Goal: Communication & Community: Answer question/provide support

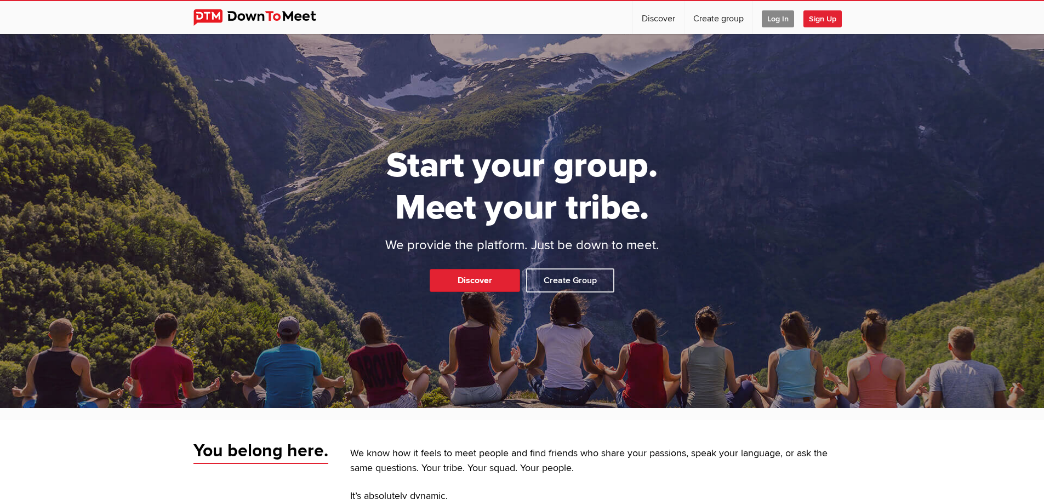
click at [786, 23] on span "Log In" at bounding box center [777, 18] width 32 height 17
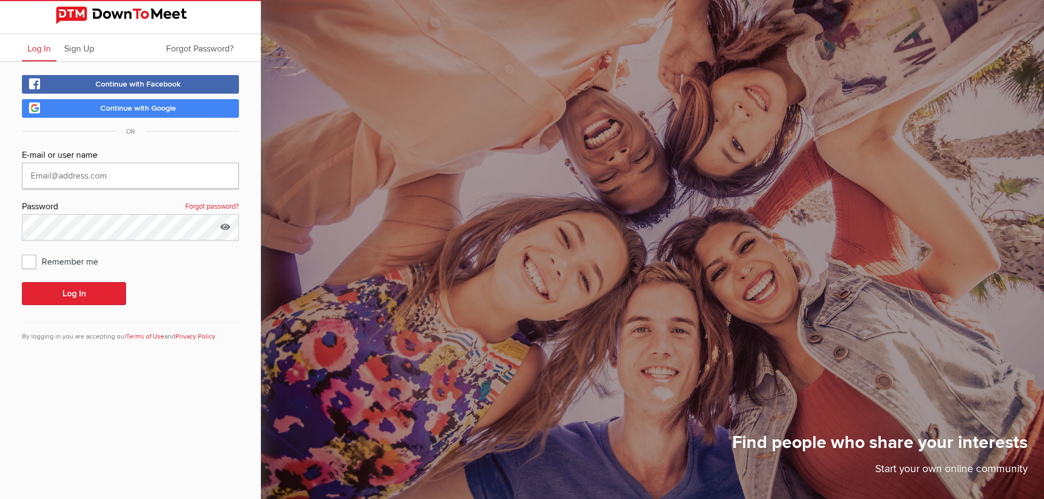
type input "kcpaterson54@gmail.com"
click at [69, 305] on div "E-mail or user name kcpaterson54@gmail.com Password Forgot password? Remember m…" at bounding box center [130, 251] width 217 height 207
click at [67, 296] on button "Log In" at bounding box center [74, 293] width 104 height 23
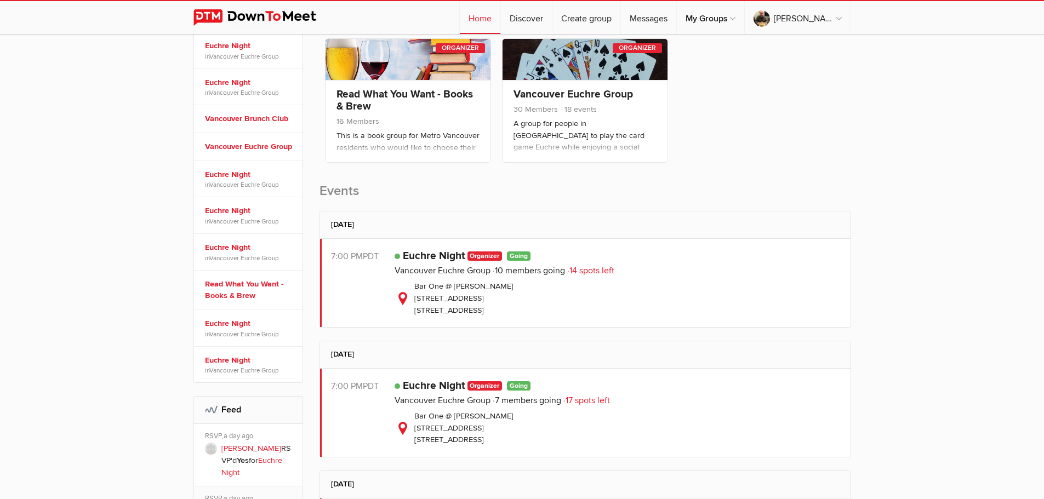
scroll to position [203, 0]
click at [432, 253] on link "Euchre Night" at bounding box center [434, 255] width 62 height 13
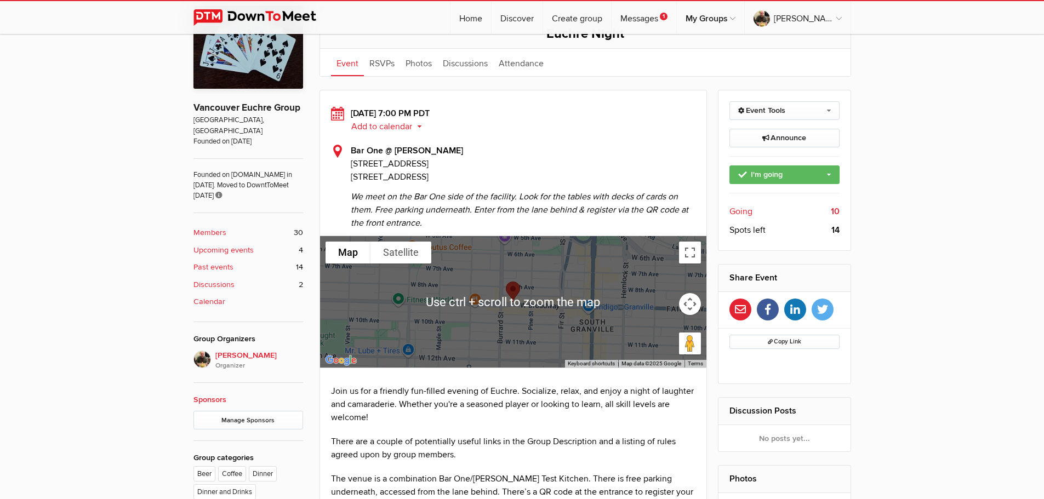
scroll to position [326, 0]
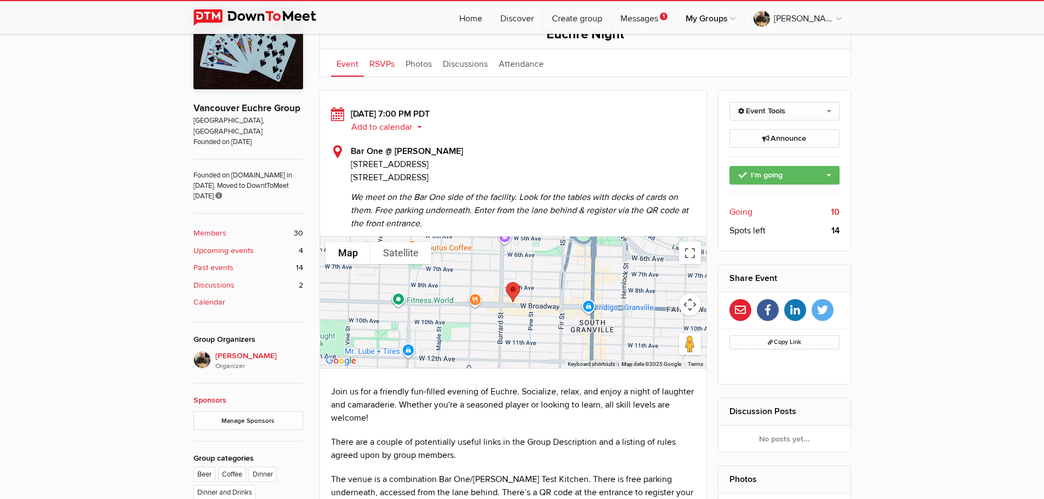
click at [381, 61] on link "RSVPs" at bounding box center [382, 62] width 36 height 27
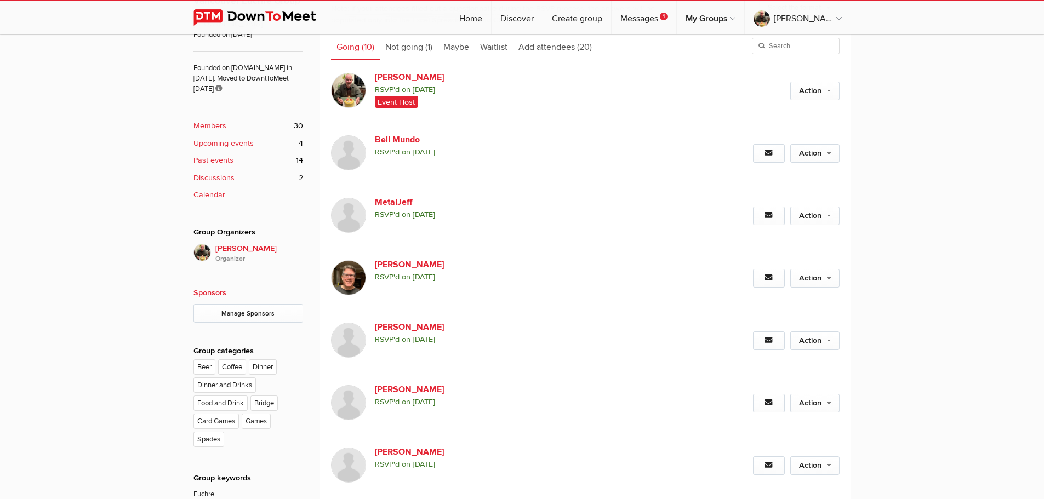
scroll to position [434, 0]
click at [405, 141] on link "Bell Mundo" at bounding box center [468, 139] width 187 height 13
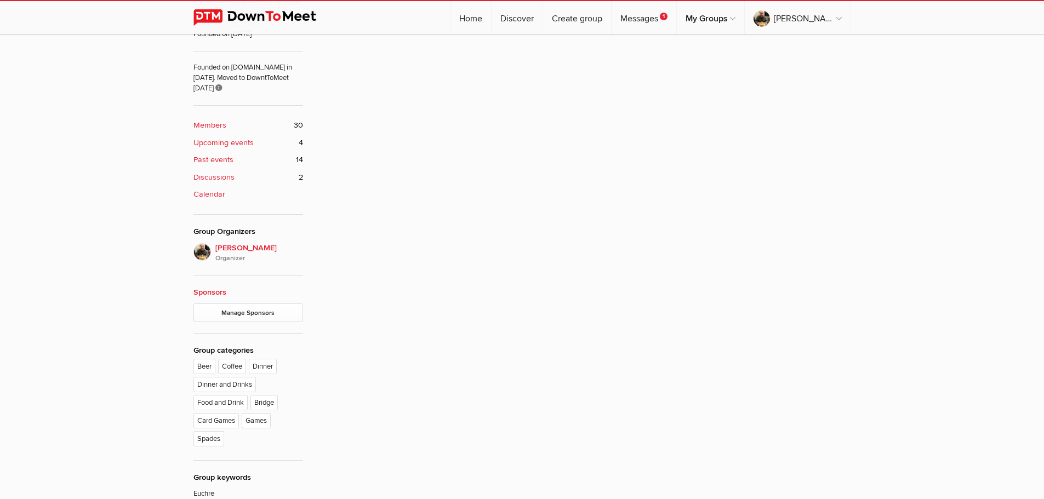
scroll to position [295, 0]
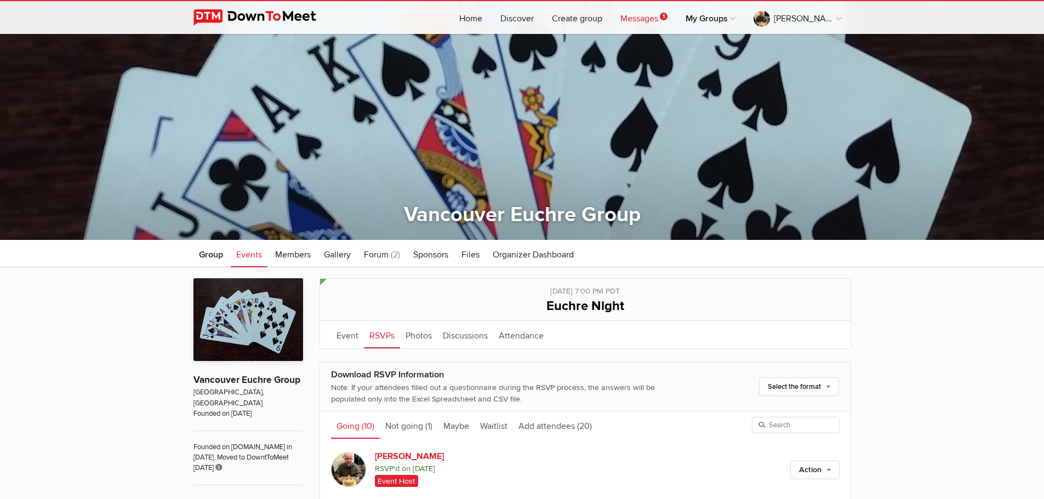
scroll to position [54, 0]
click at [658, 19] on link "Messages 1" at bounding box center [643, 17] width 65 height 33
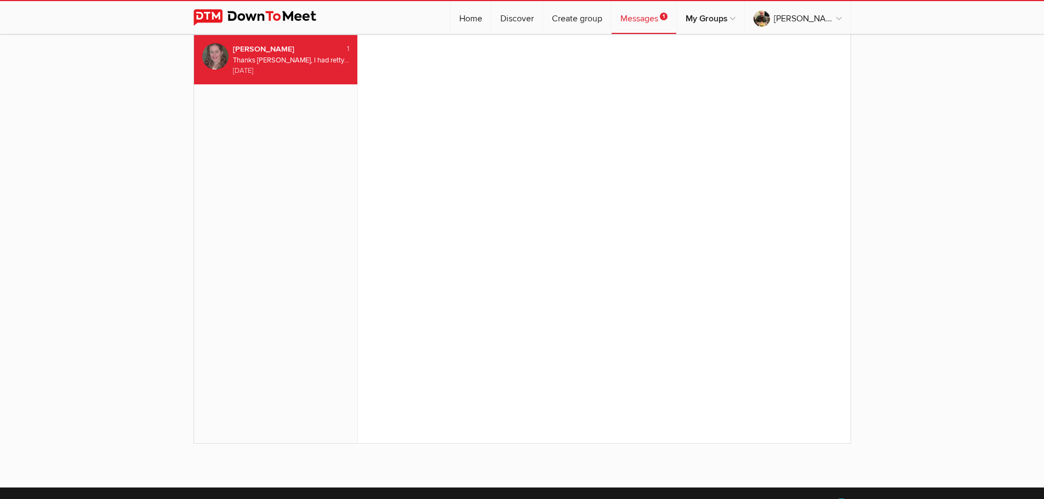
scroll to position [65, 0]
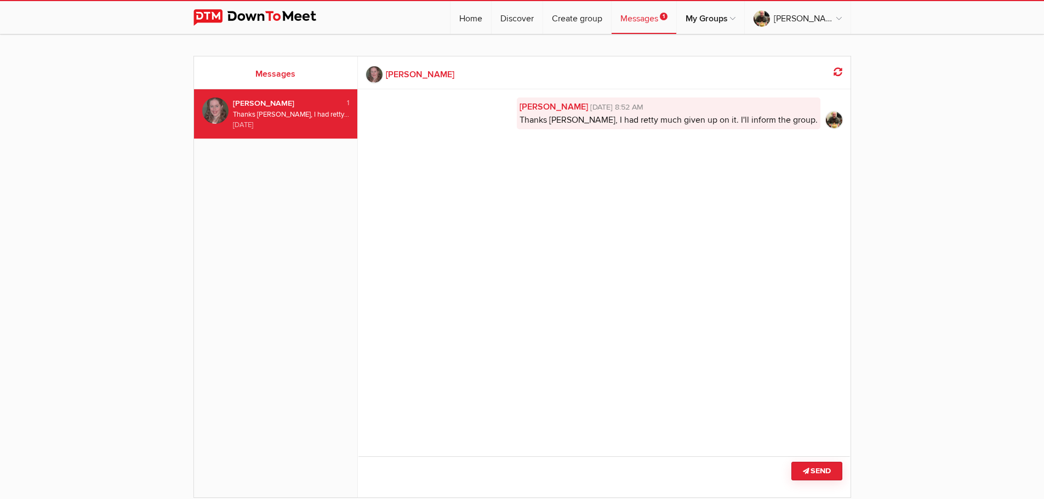
drag, startPoint x: 731, startPoint y: 115, endPoint x: 623, endPoint y: 192, distance: 131.9
click at [623, 192] on div "Keith Paterson May 20, 2025, 8:52 AM Thanks Vicki, I had retty much given up on…" at bounding box center [604, 265] width 492 height 353
click at [719, 118] on span "Thanks Vicki, I had retty much given up on it. I'll inform the group." at bounding box center [668, 119] width 298 height 11
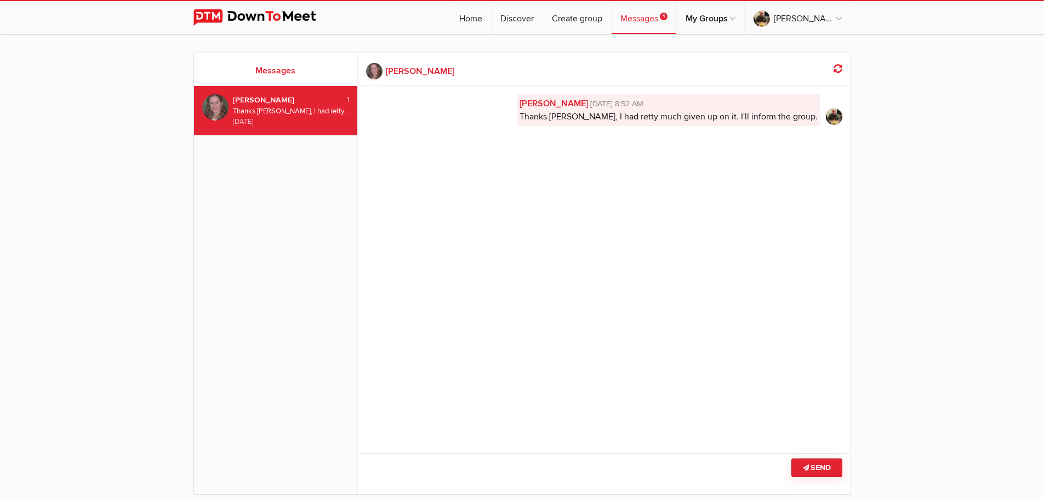
click at [657, 338] on div "Keith Paterson May 20, 2025, 8:52 AM Thanks Vicki, I had retty much given up on…" at bounding box center [604, 262] width 492 height 353
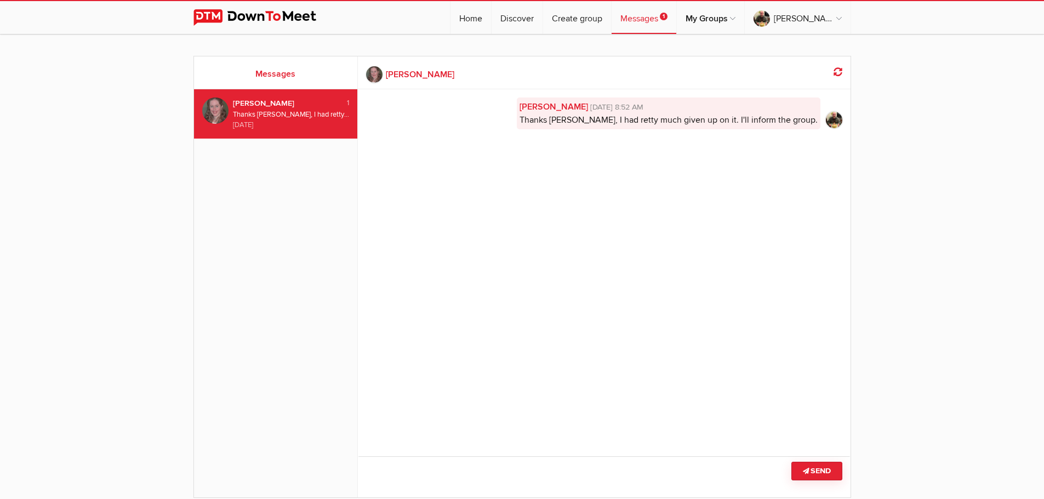
click at [272, 107] on div "vicki sawyer" at bounding box center [283, 104] width 100 height 12
click at [288, 123] on div "4 months ago" at bounding box center [291, 125] width 117 height 10
click at [297, 106] on div "vicki sawyer" at bounding box center [283, 104] width 100 height 12
click at [330, 108] on div "vicki sawyer" at bounding box center [283, 104] width 100 height 12
click at [837, 70] on icon at bounding box center [837, 71] width 9 height 9
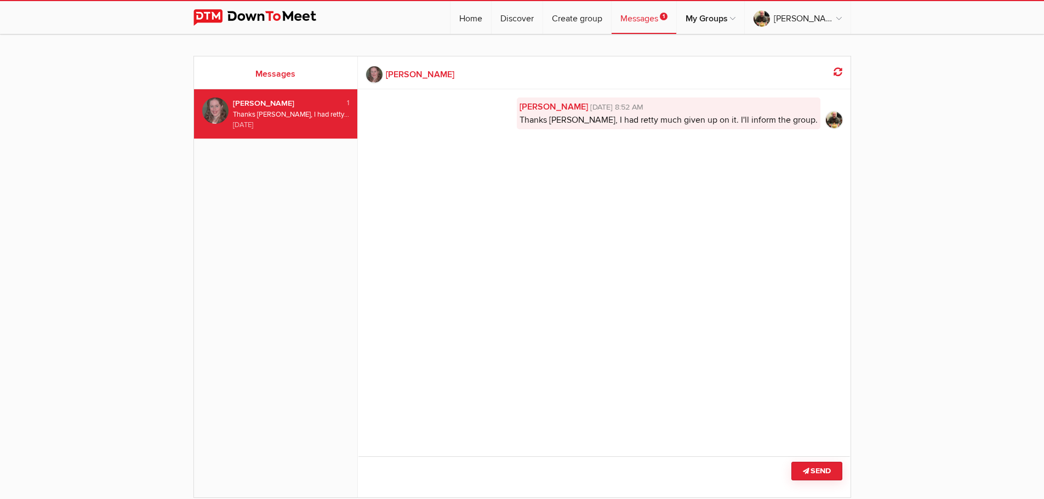
click at [836, 116] on img at bounding box center [834, 120] width 16 height 16
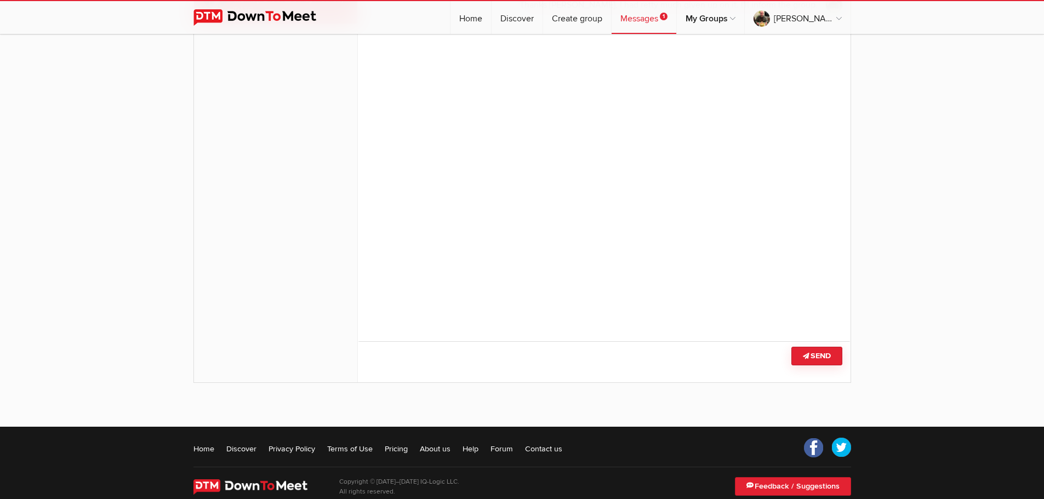
scroll to position [135, 0]
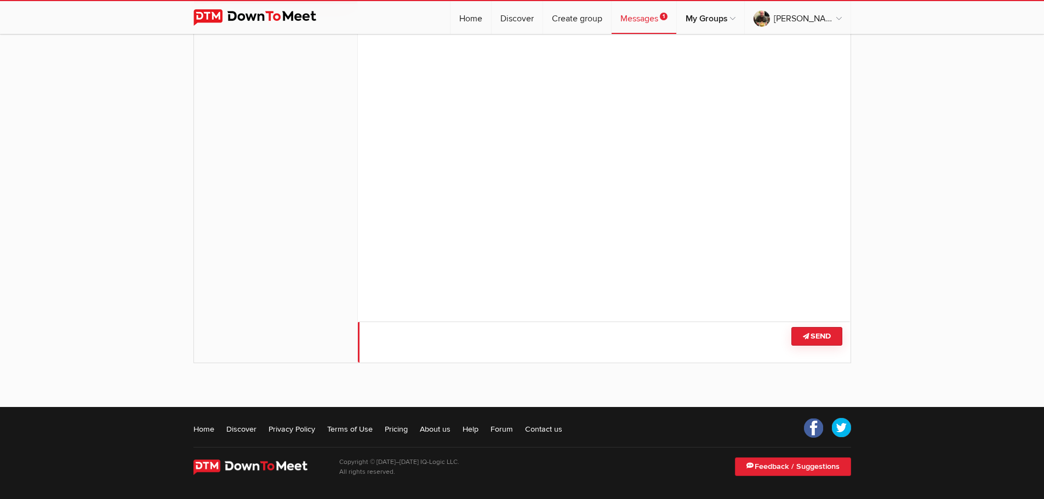
click at [411, 346] on textarea at bounding box center [604, 342] width 492 height 41
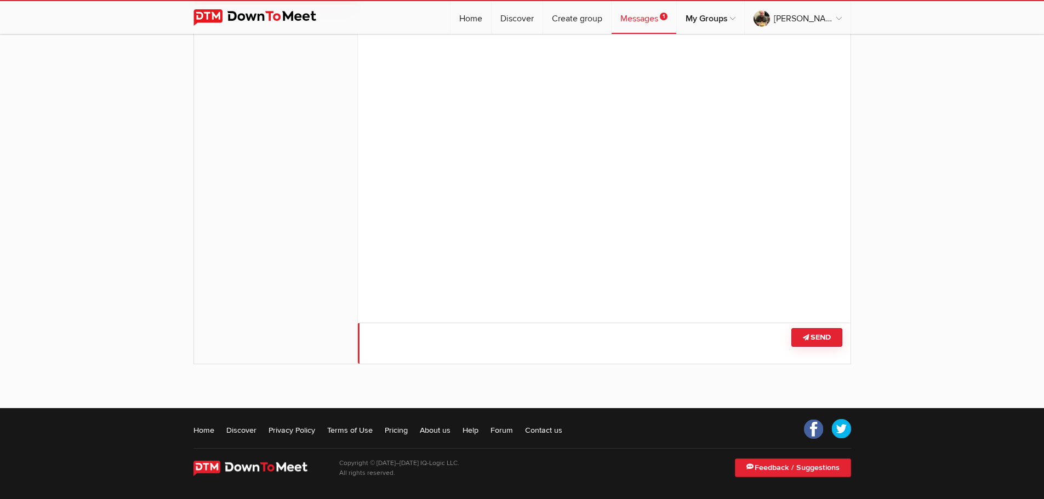
scroll to position [133, 0]
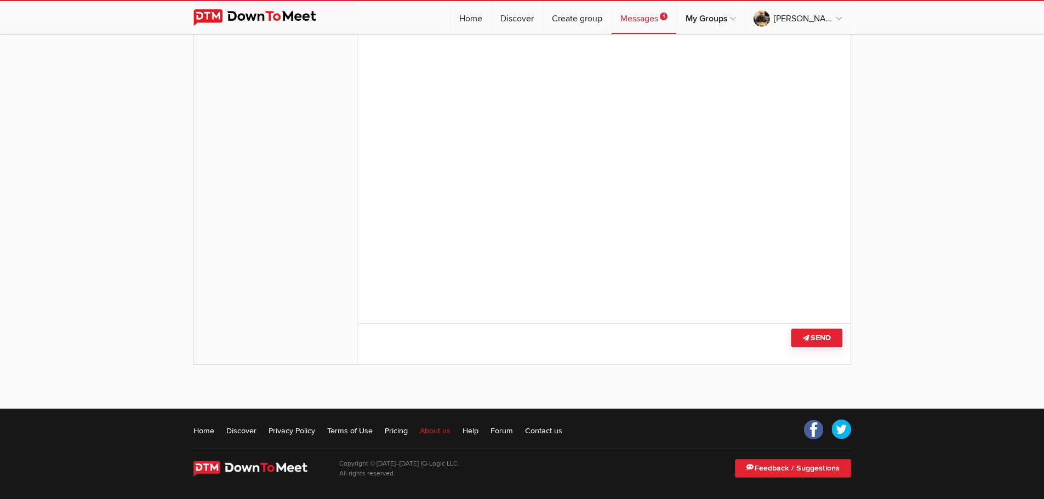
click at [446, 432] on link "About us" at bounding box center [435, 430] width 31 height 11
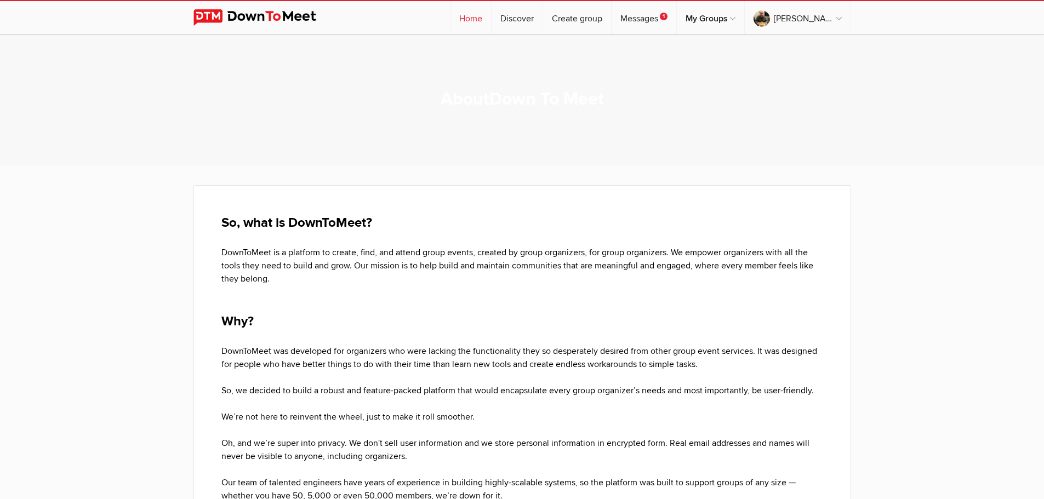
click at [465, 16] on link "Home" at bounding box center [470, 17] width 41 height 33
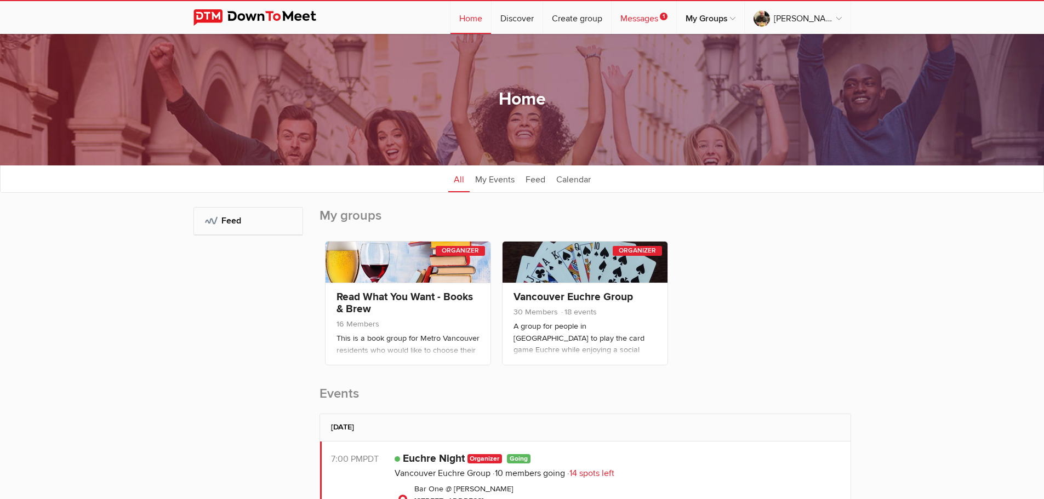
click at [654, 16] on link "Messages 1" at bounding box center [643, 17] width 65 height 33
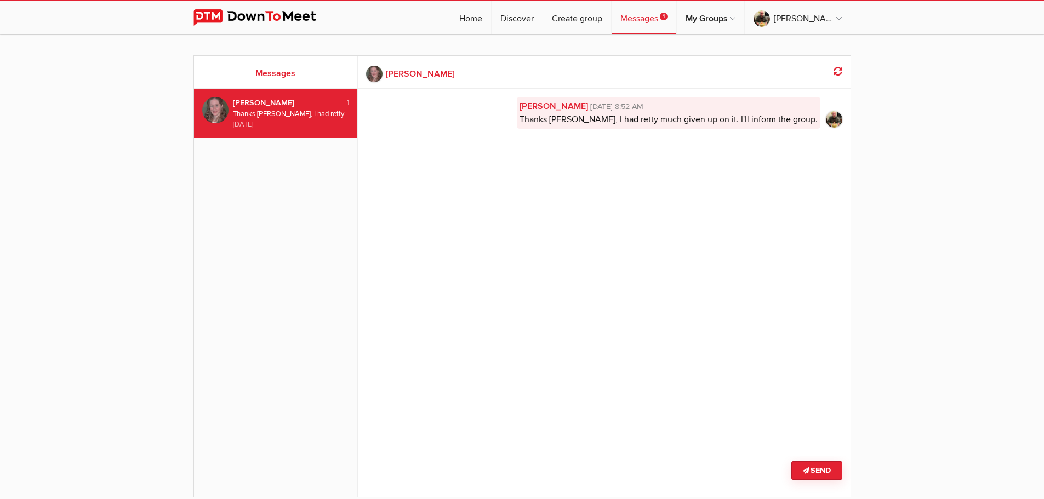
scroll to position [1, 0]
drag, startPoint x: 638, startPoint y: 18, endPoint x: 581, endPoint y: 76, distance: 81.0
click at [581, 76] on link "vicki sawyer" at bounding box center [604, 73] width 476 height 16
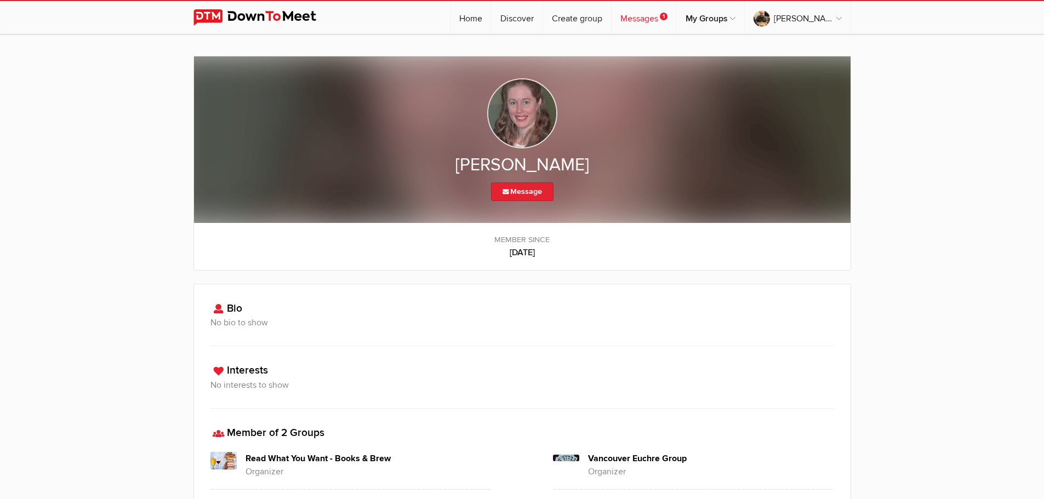
click at [645, 18] on link "Messages 1" at bounding box center [643, 17] width 65 height 33
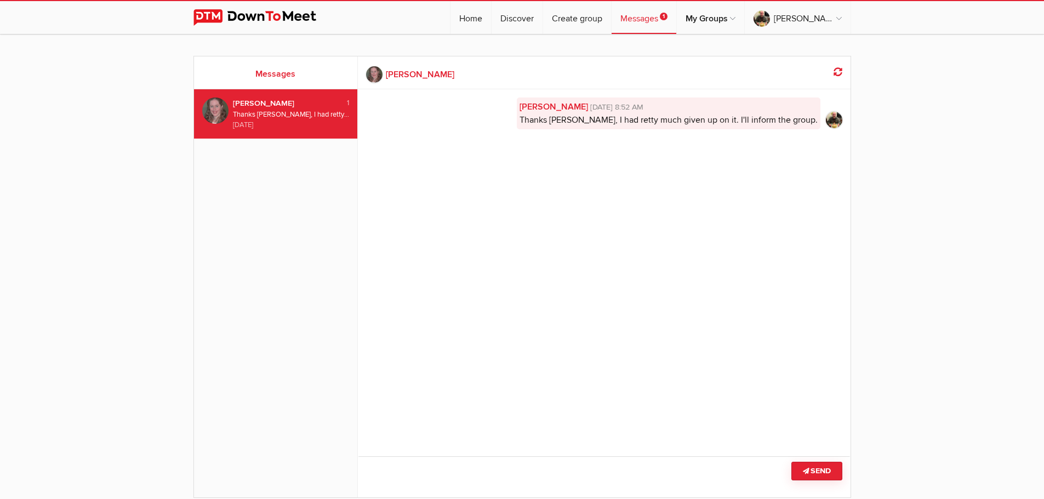
click at [289, 112] on div "Thanks Vicki, I had retty much given up on it. I'll inform the group." at bounding box center [291, 115] width 117 height 10
click at [345, 103] on div "1" at bounding box center [341, 103] width 16 height 10
click at [410, 73] on b "vicki sawyer" at bounding box center [420, 74] width 68 height 13
drag, startPoint x: 399, startPoint y: 71, endPoint x: 620, endPoint y: 112, distance: 224.5
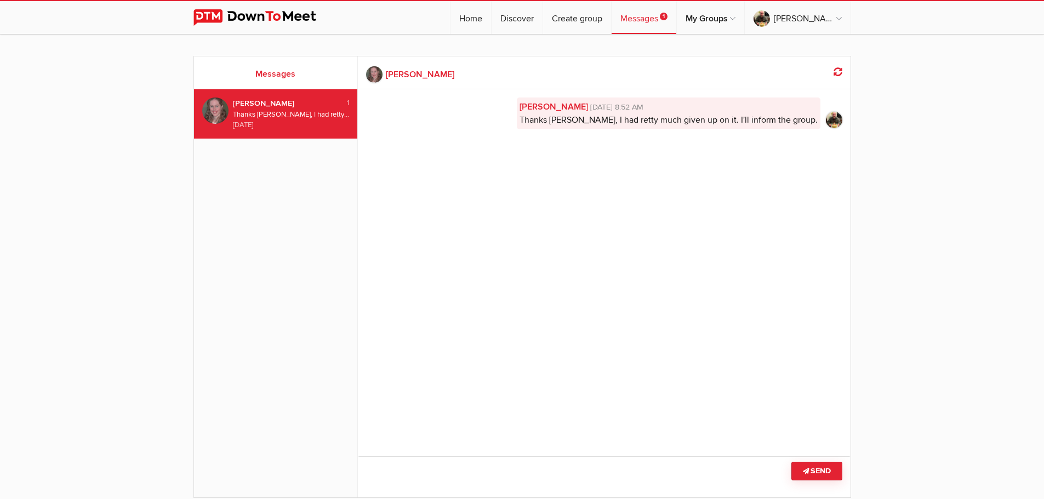
click at [620, 112] on link "Keith Paterson May 20, 2025, 8:52 AM" at bounding box center [668, 106] width 298 height 13
drag, startPoint x: 836, startPoint y: 69, endPoint x: 758, endPoint y: 79, distance: 79.5
click at [758, 79] on link "vicki sawyer" at bounding box center [604, 74] width 476 height 16
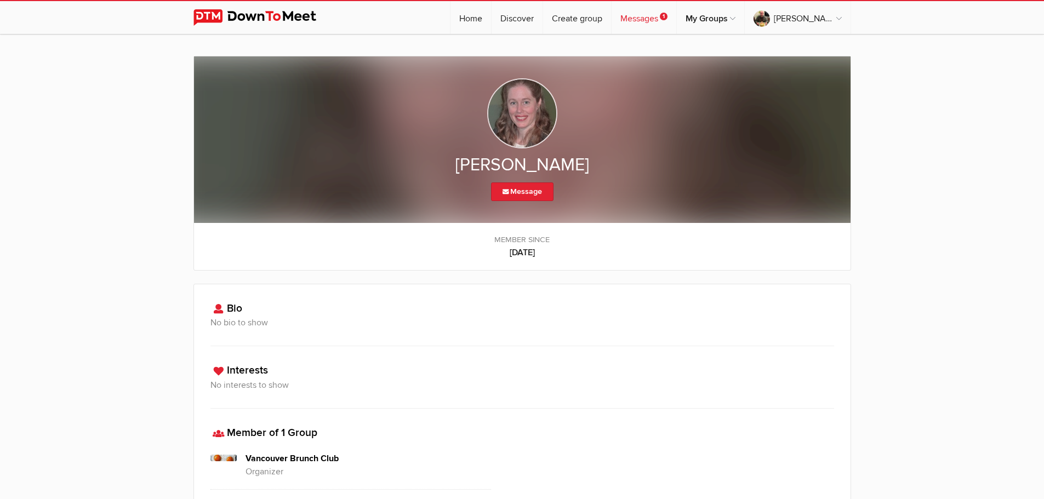
click at [643, 20] on link "Messages 1" at bounding box center [643, 17] width 65 height 33
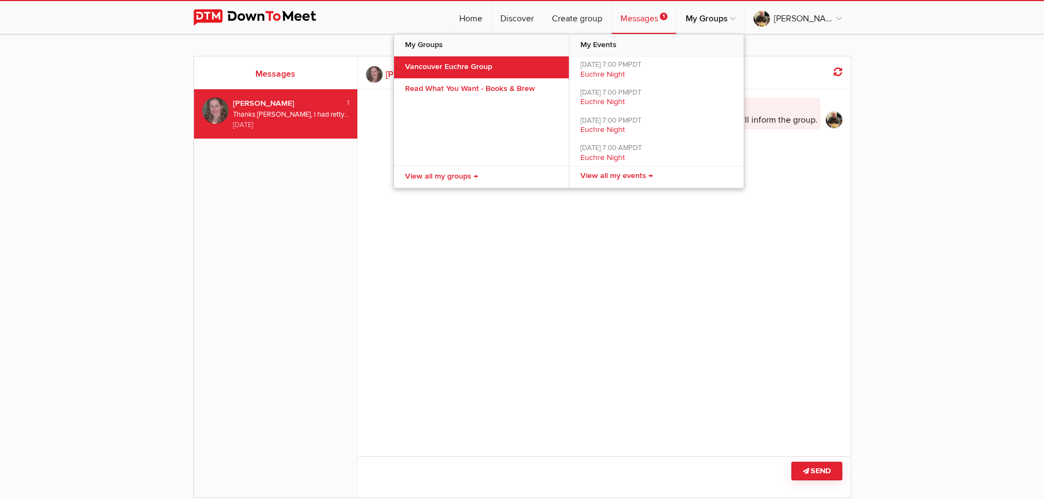
click at [495, 66] on link "Vancouver Euchre Group" at bounding box center [481, 67] width 175 height 22
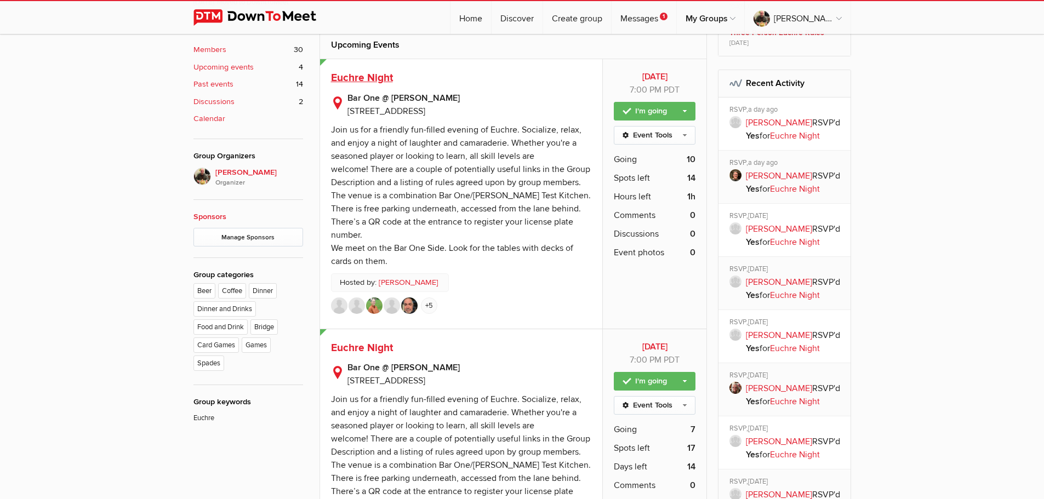
scroll to position [511, 0]
click at [368, 71] on span "Euchre Night" at bounding box center [362, 77] width 62 height 13
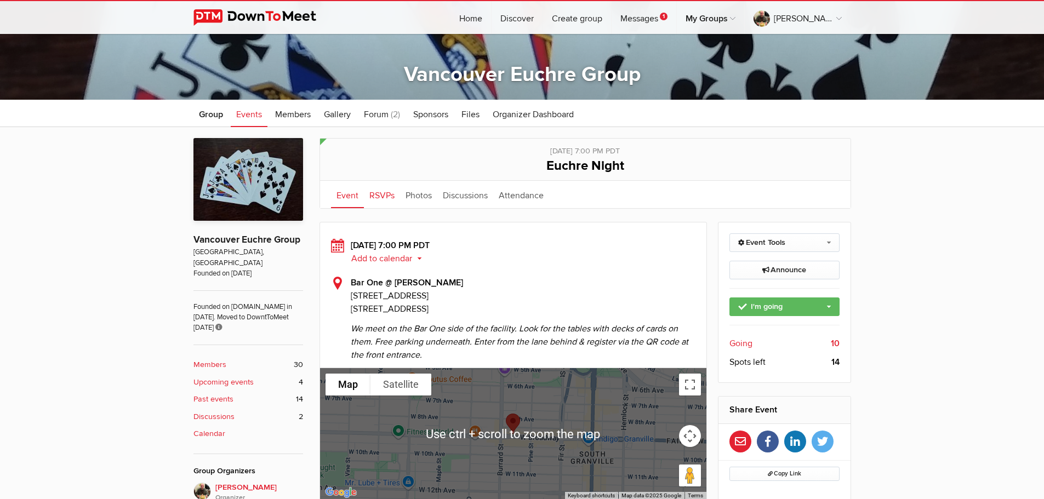
scroll to position [194, 0]
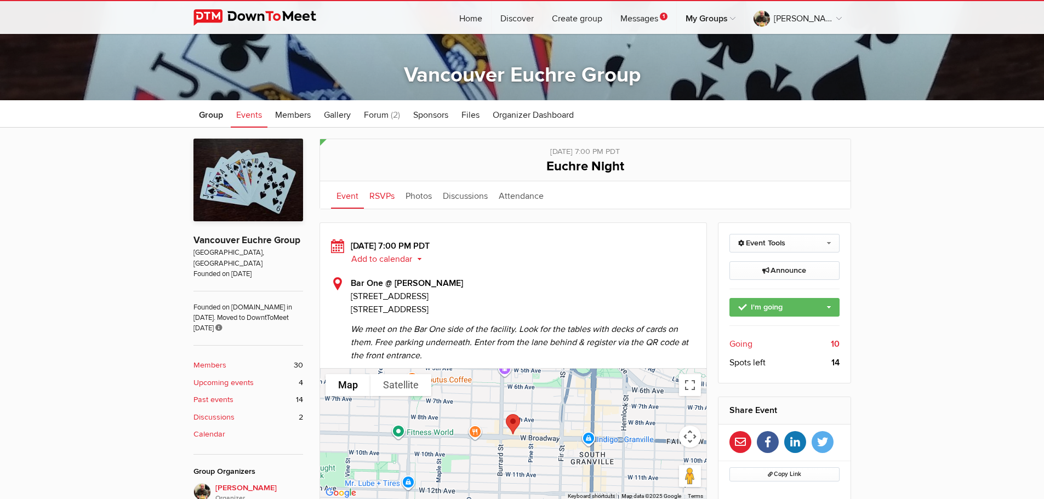
click at [384, 194] on link "RSVPs" at bounding box center [382, 194] width 36 height 27
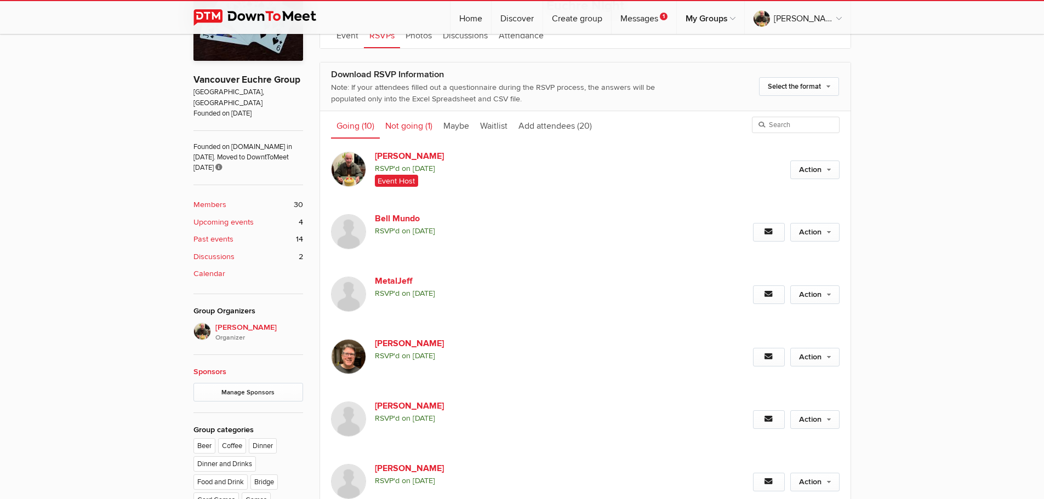
scroll to position [354, 0]
click at [403, 130] on link "Not going (1)" at bounding box center [409, 125] width 58 height 27
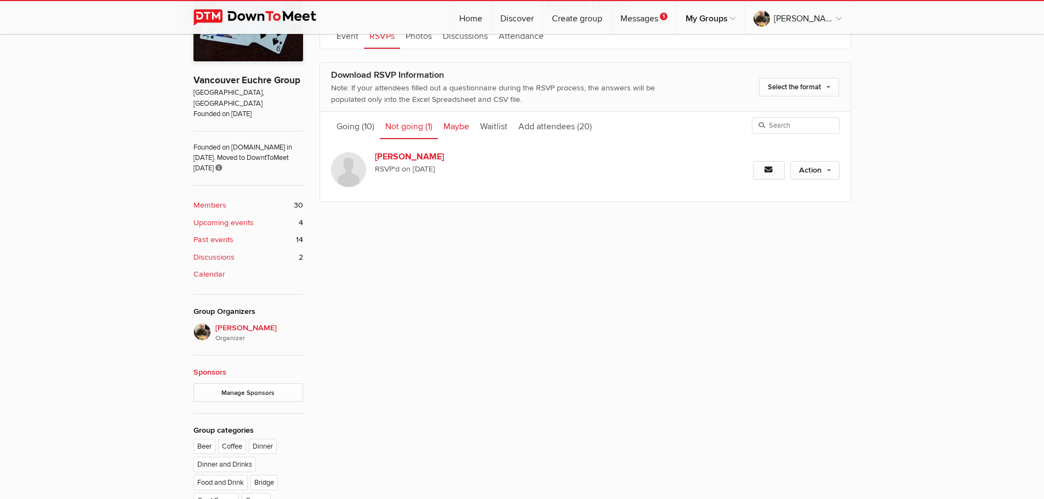
click at [461, 129] on link "Maybe" at bounding box center [456, 125] width 37 height 27
click at [508, 129] on link "Waitlist" at bounding box center [493, 125] width 38 height 27
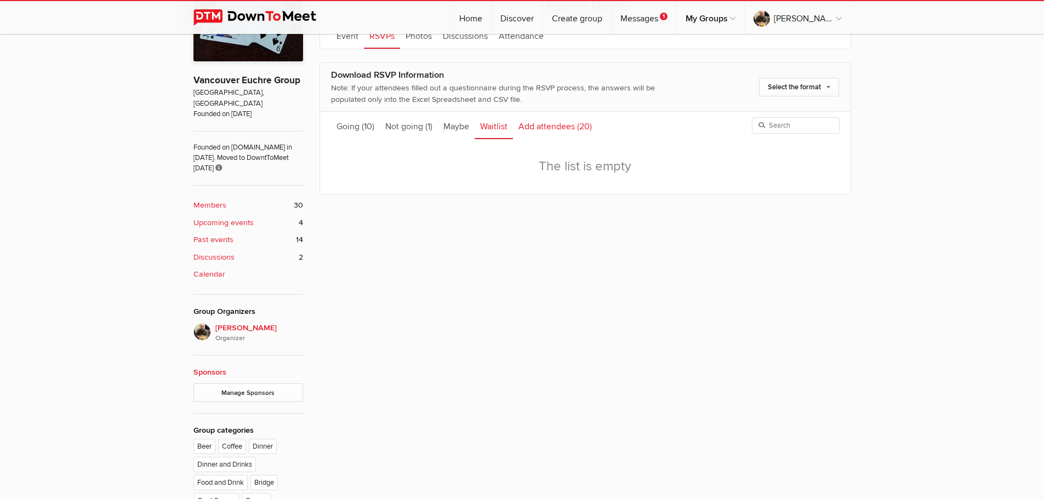
click at [558, 126] on link "Add attendees (20)" at bounding box center [555, 125] width 84 height 27
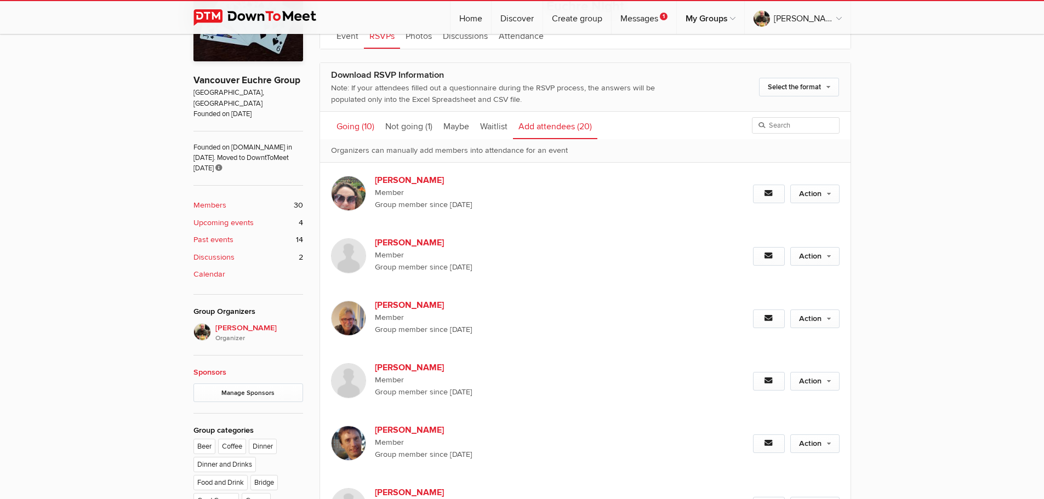
click at [356, 128] on link "Going (10)" at bounding box center [355, 125] width 49 height 27
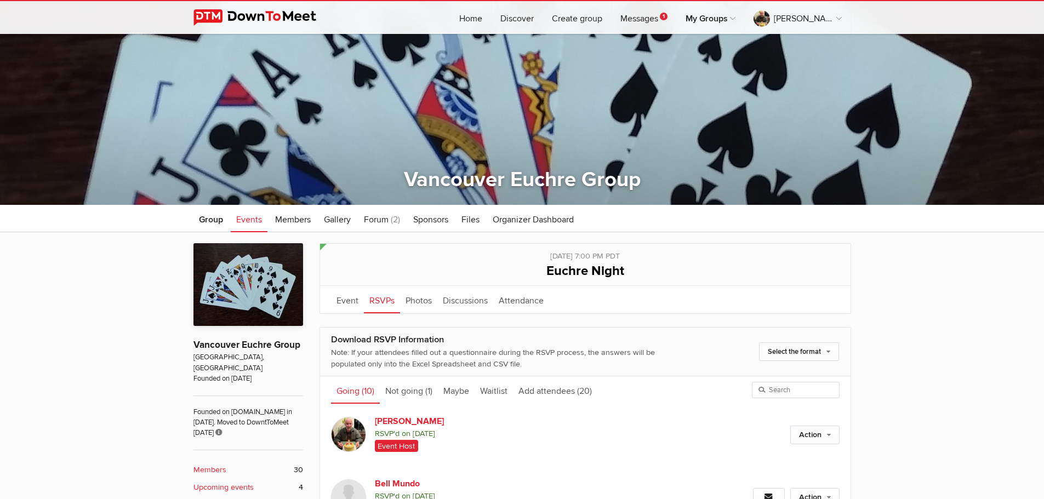
scroll to position [91, 0]
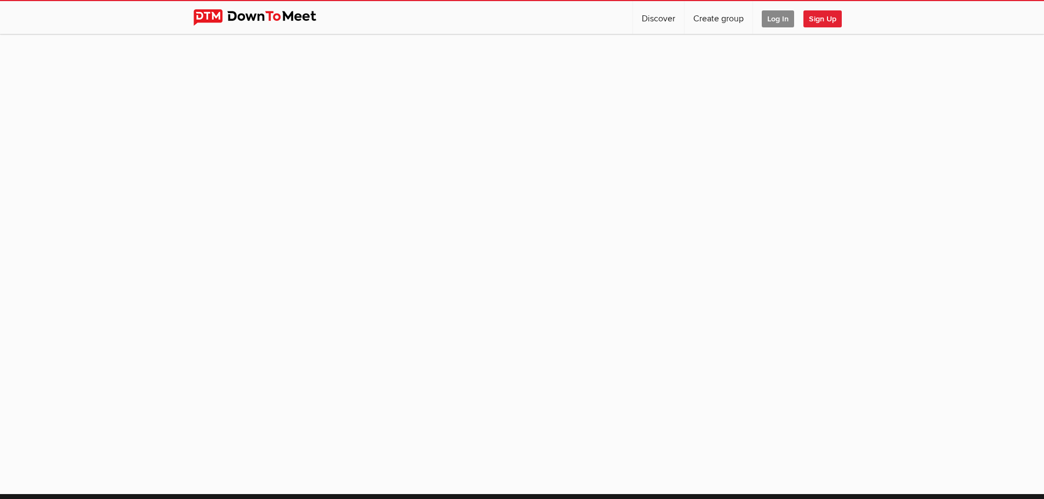
scroll to position [87, 0]
